Goal: Find specific page/section

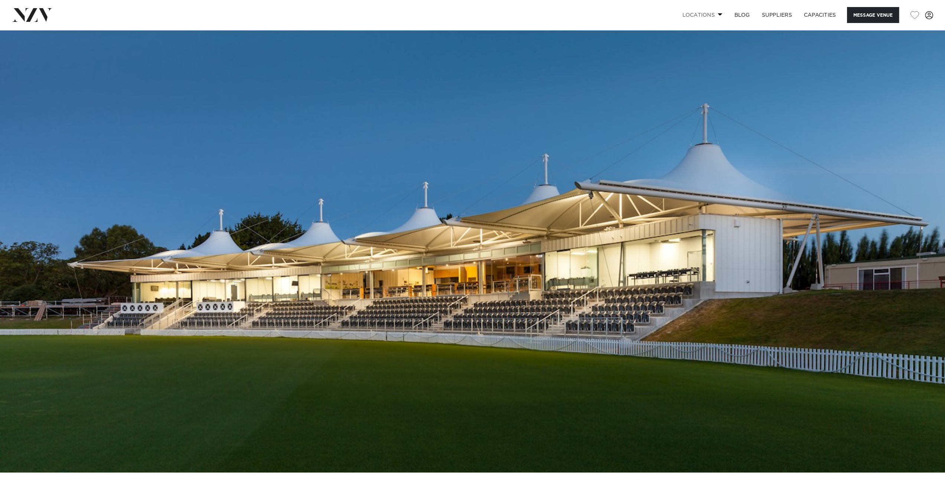
click at [708, 17] on link "Locations" at bounding box center [702, 15] width 52 height 16
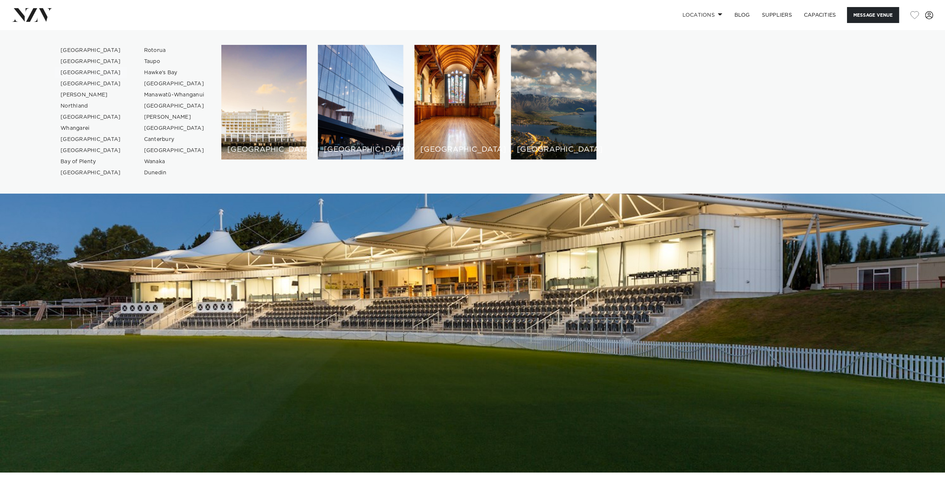
click at [82, 73] on link "[GEOGRAPHIC_DATA]" at bounding box center [91, 72] width 72 height 11
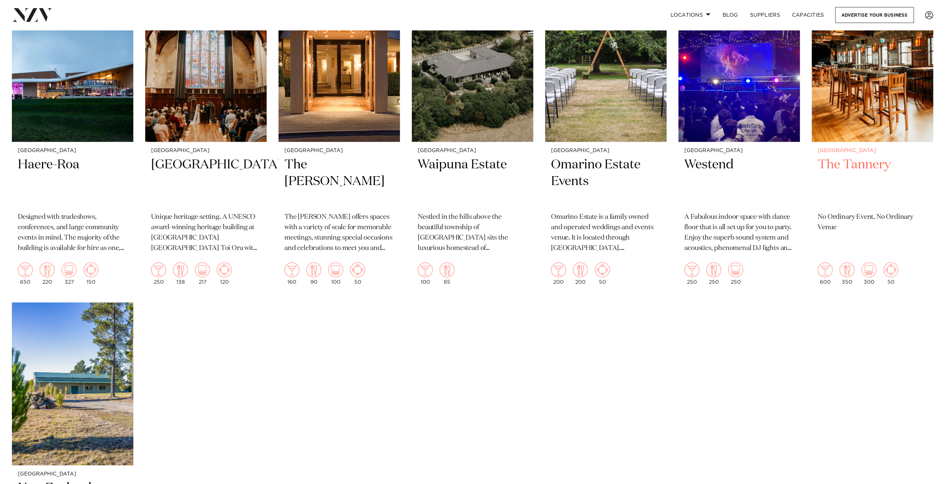
scroll to position [1373, 0]
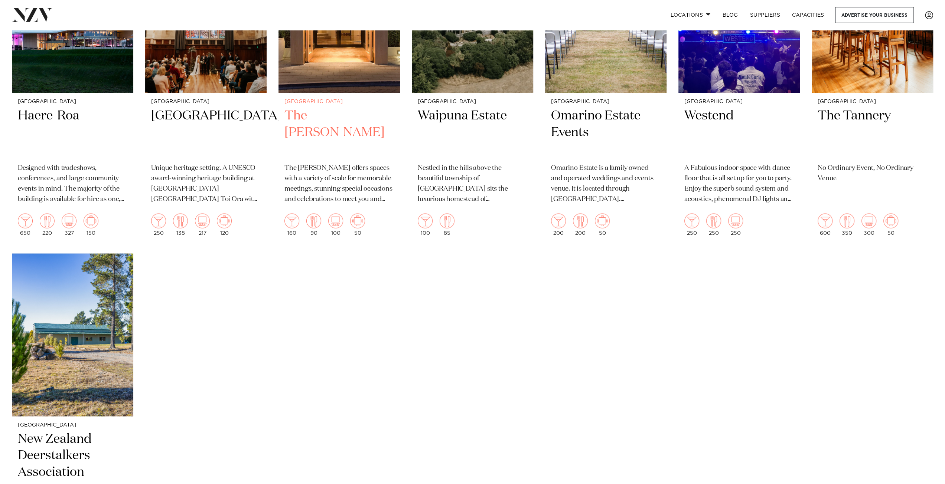
click at [310, 111] on h2 "The [PERSON_NAME]" at bounding box center [339, 132] width 110 height 50
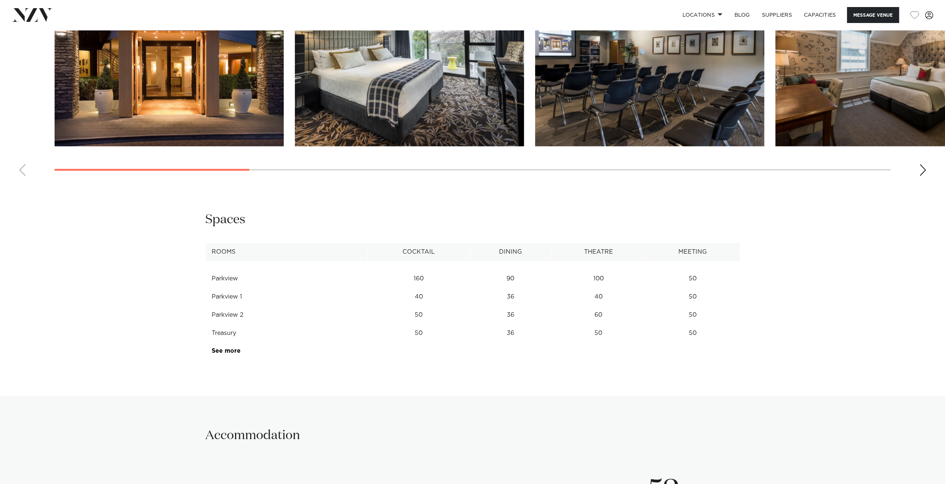
scroll to position [965, 0]
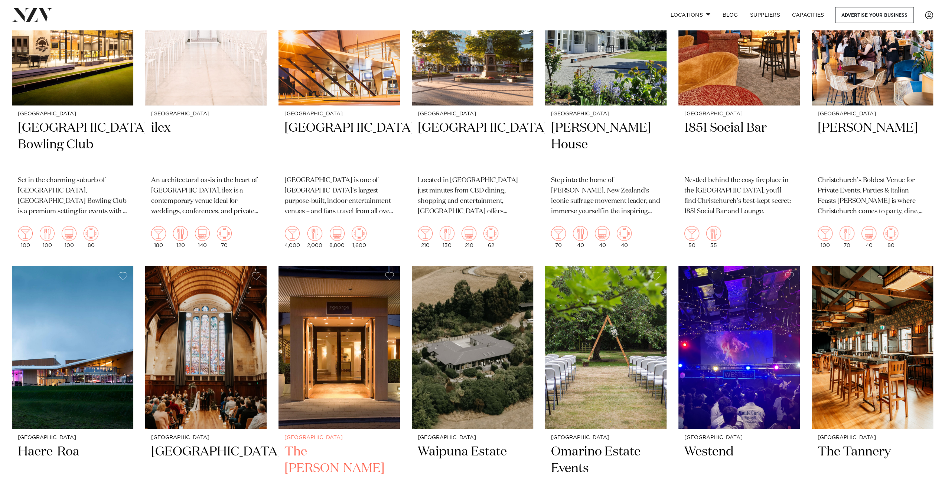
scroll to position [1002, 0]
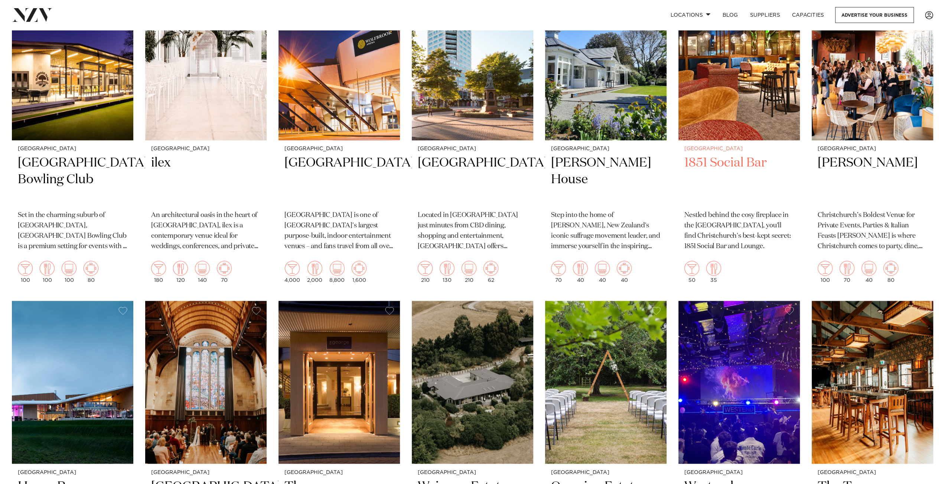
click at [736, 111] on img at bounding box center [738, 58] width 121 height 163
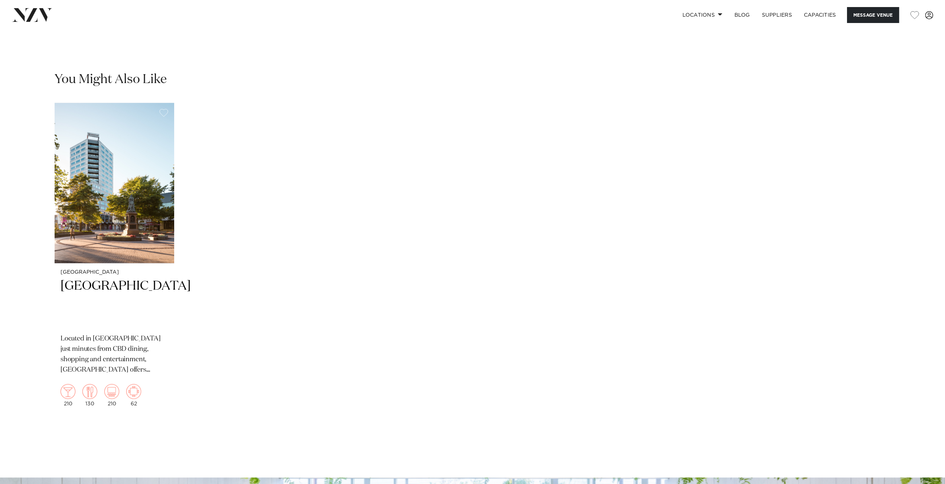
scroll to position [1225, 0]
